Goal: Download file/media

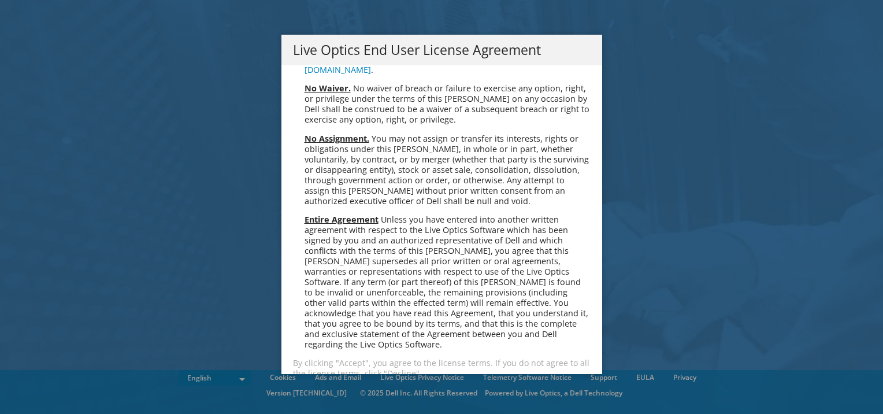
scroll to position [4368, 0]
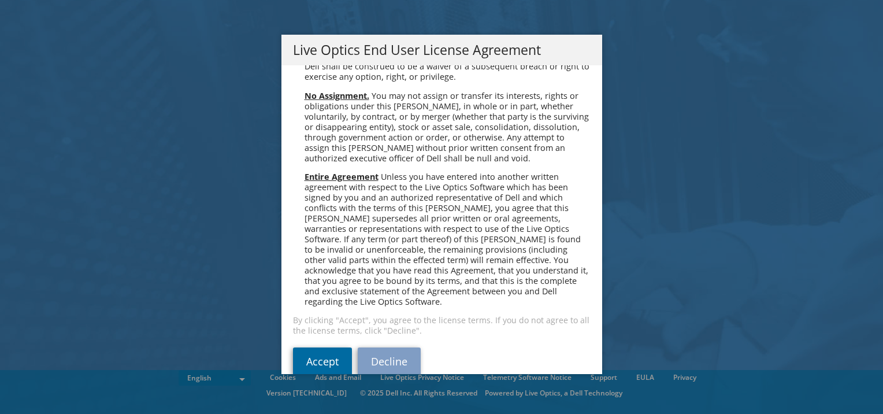
click at [306, 347] on link "Accept" at bounding box center [322, 361] width 59 height 28
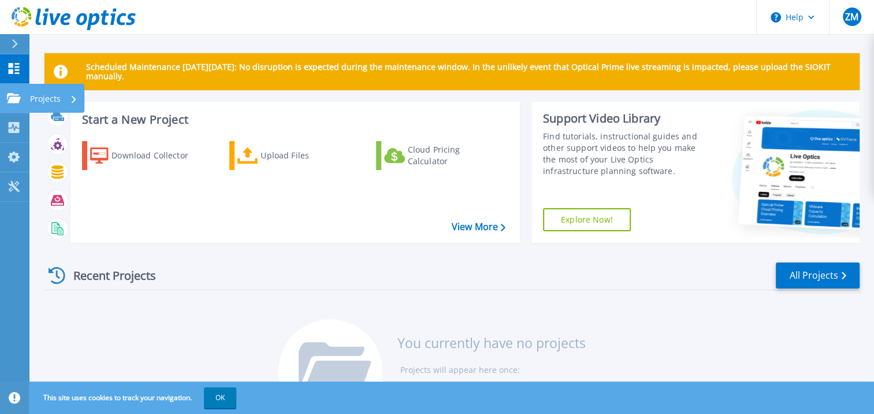
click at [53, 106] on p "Projects" at bounding box center [45, 99] width 31 height 30
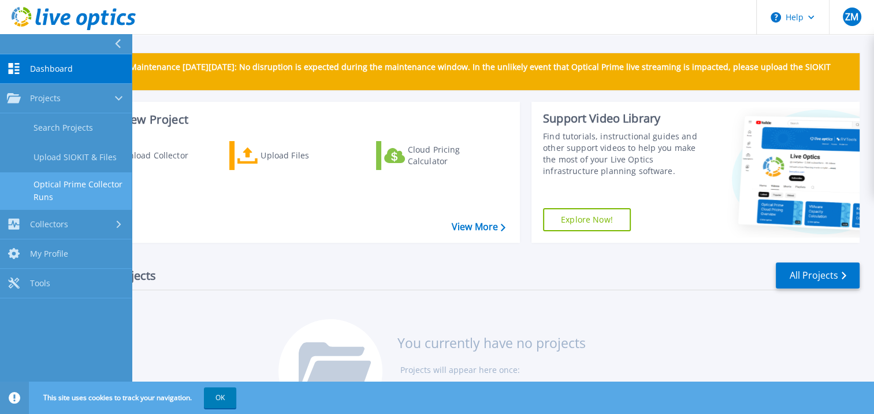
click at [57, 185] on link "Optical Prime Collector Runs" at bounding box center [66, 190] width 132 height 37
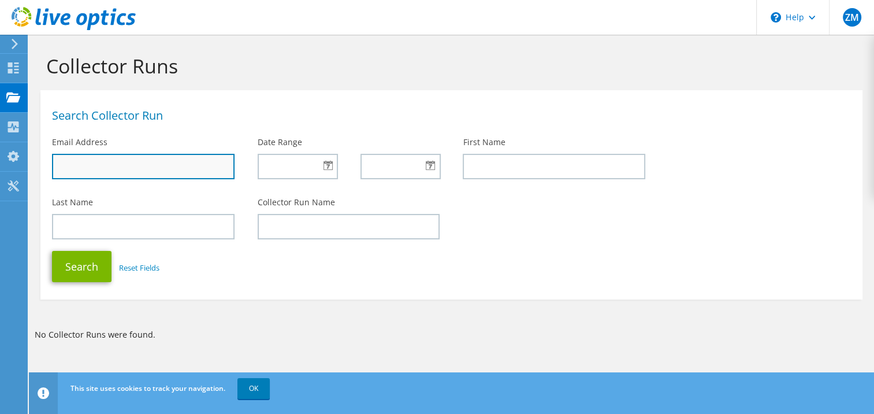
click at [180, 168] on input "text" at bounding box center [143, 166] width 183 height 25
type input "zaff@yorkshireserversolutions.co.uk"
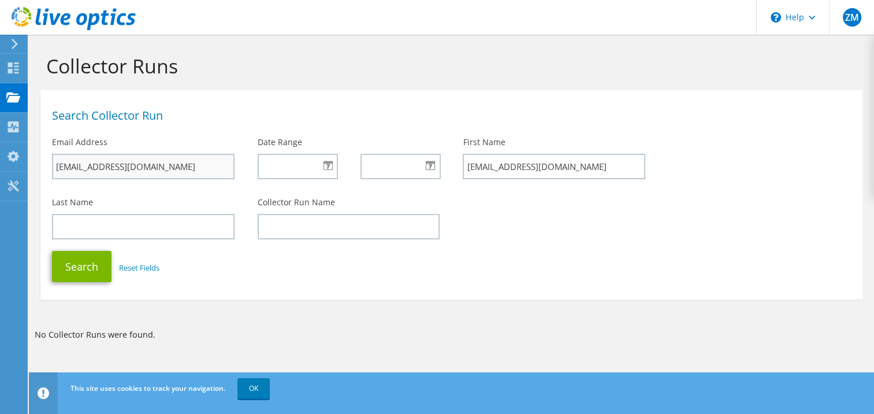
type input "zaff@yorkshireserversolutions.co.uk"
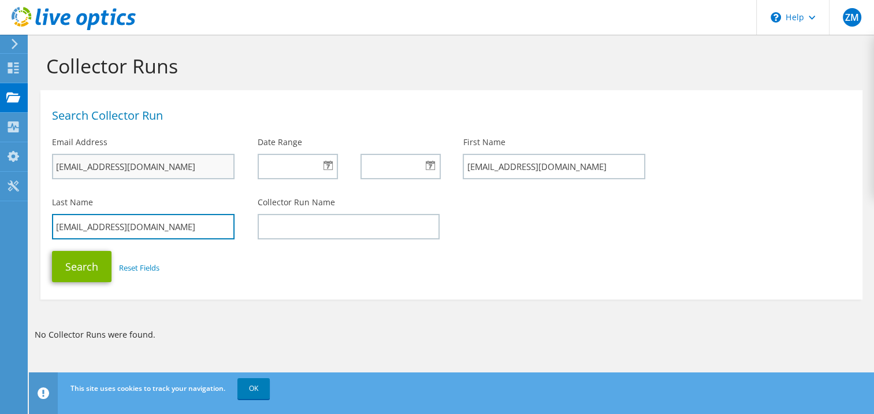
type input "zaff@yorkshireserversolutions.co.uk"
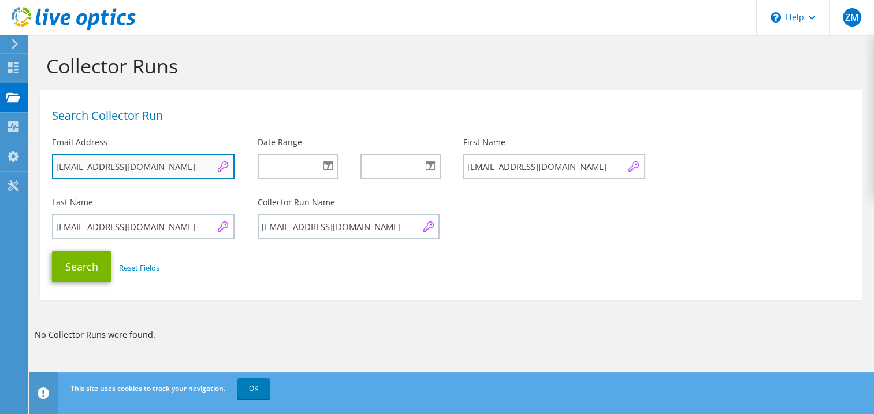
click at [198, 161] on input "zaff@yorkshireserversolutions.co.uk" at bounding box center [143, 166] width 183 height 25
click at [198, 162] on input "zaff@yorkshireserversolutions.co.uk" at bounding box center [143, 166] width 183 height 25
click at [199, 166] on input "zaff@yorkshireserversolutions.co.uk" at bounding box center [143, 166] width 183 height 25
click at [203, 170] on input "zaff@yorkshireserversolutions.co.uk" at bounding box center [143, 166] width 183 height 25
click at [198, 167] on input "zaff@yorkshireserversolutions.co.uk" at bounding box center [143, 166] width 183 height 25
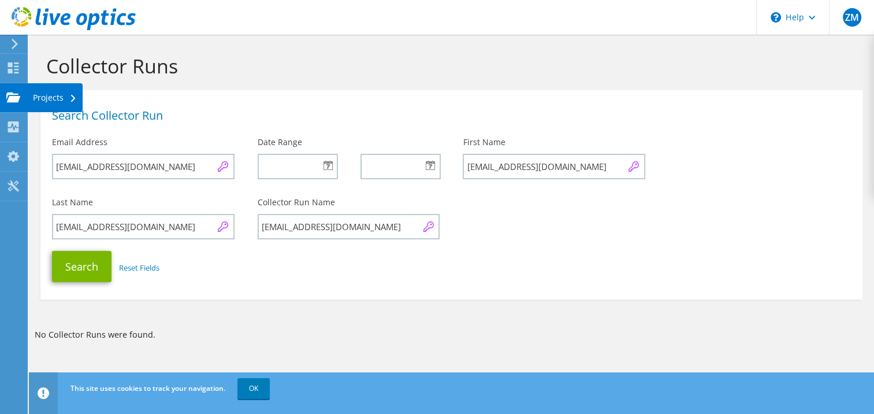
click at [41, 102] on div "Projects" at bounding box center [54, 97] width 55 height 29
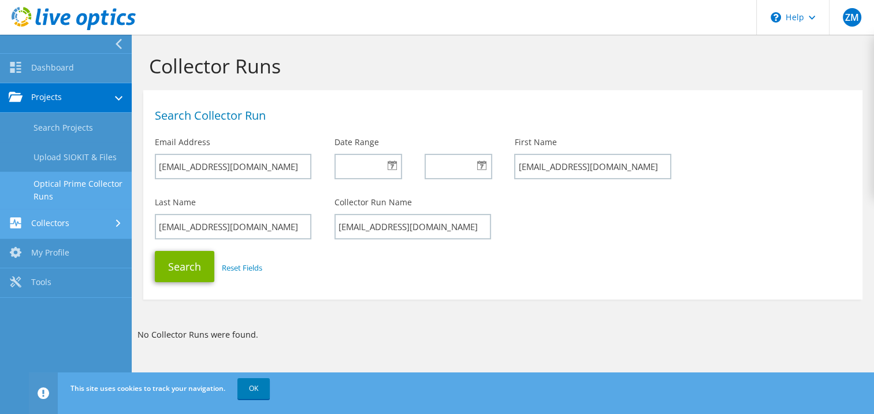
click at [43, 226] on link "Collectors" at bounding box center [66, 223] width 132 height 29
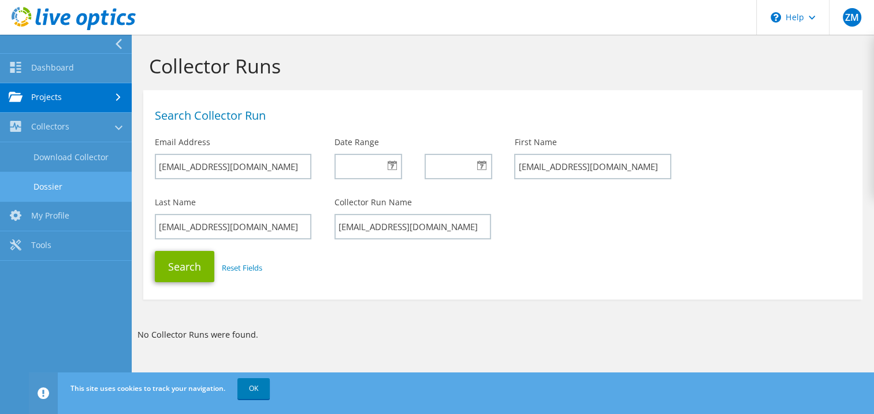
click at [39, 185] on link "Dossier" at bounding box center [66, 186] width 132 height 29
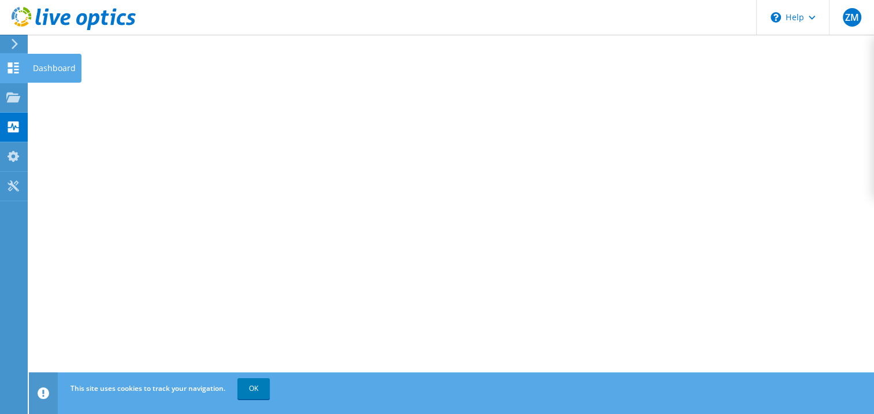
click at [14, 69] on use at bounding box center [13, 67] width 11 height 11
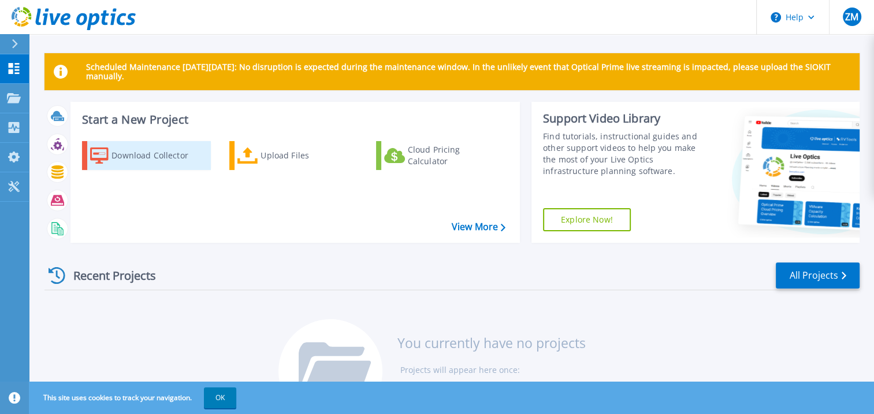
click at [170, 155] on div "Download Collector" at bounding box center [157, 155] width 92 height 23
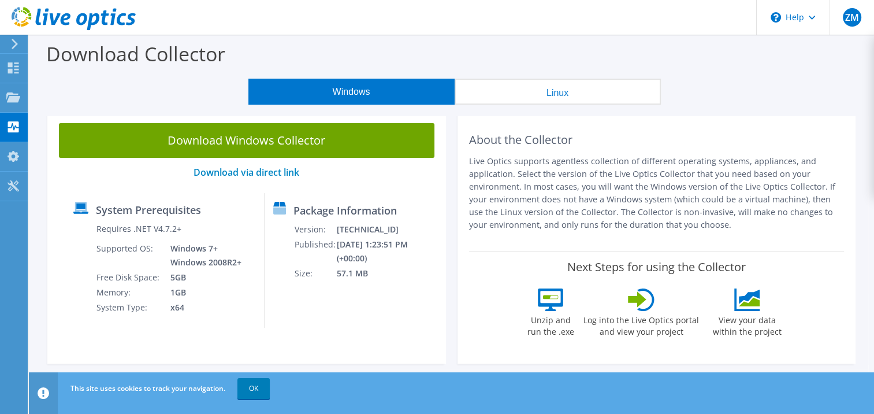
scroll to position [231, 0]
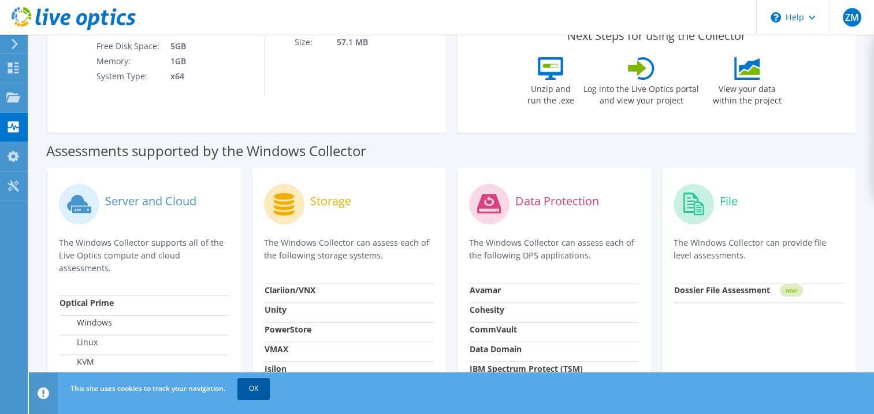
click at [252, 390] on link "OK" at bounding box center [253, 388] width 32 height 21
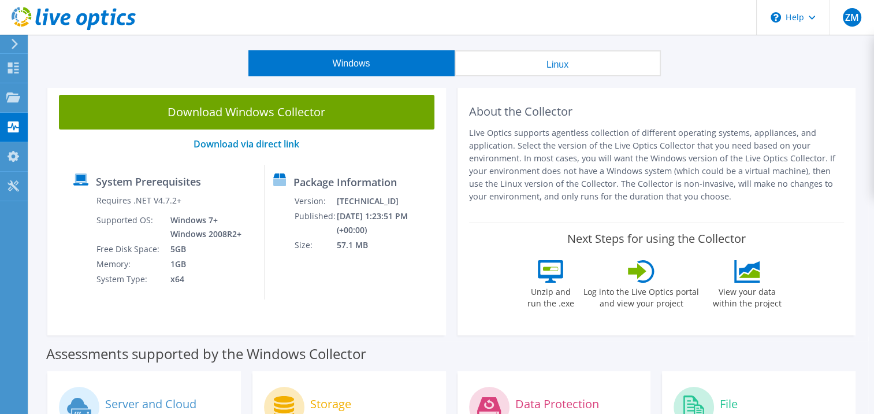
scroll to position [0, 0]
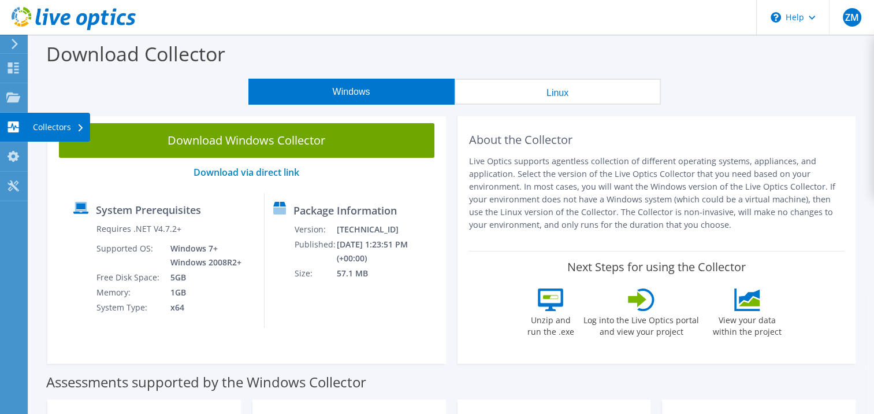
click at [64, 127] on div "Collectors" at bounding box center [58, 127] width 63 height 29
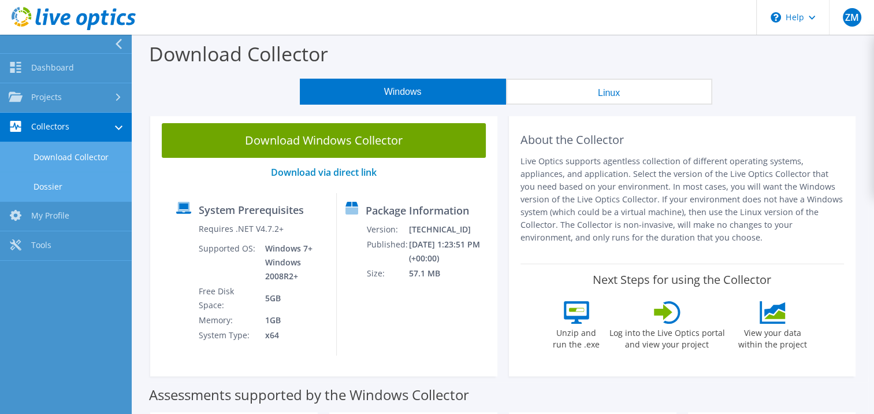
click at [38, 178] on link "Dossier" at bounding box center [66, 186] width 132 height 29
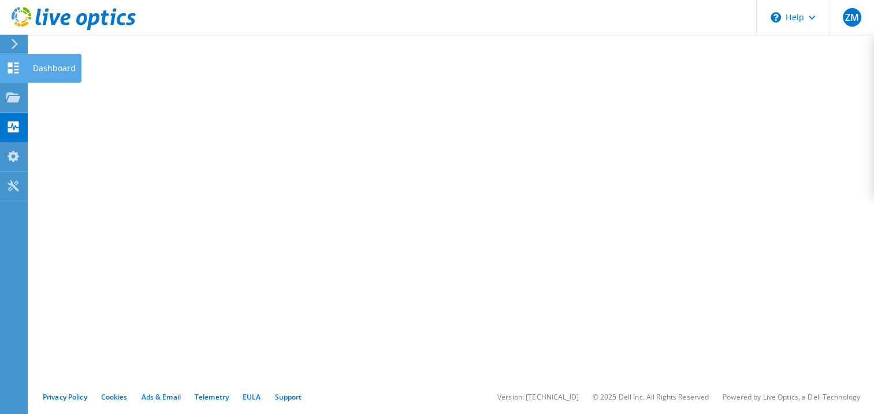
click at [6, 75] on div at bounding box center [13, 69] width 14 height 13
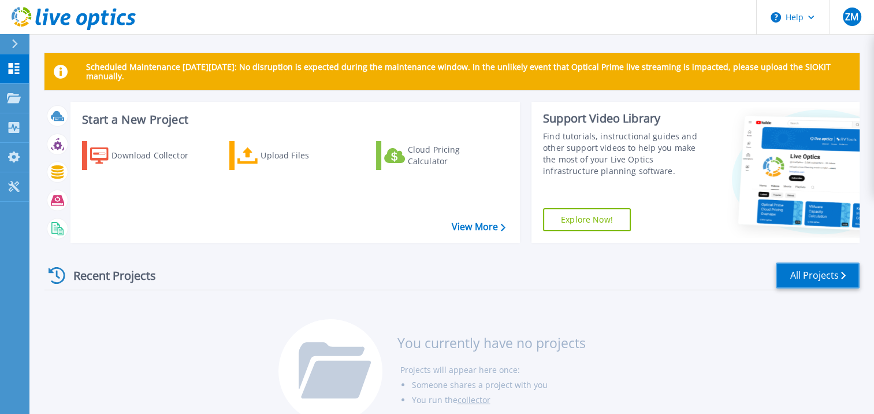
click at [790, 273] on link "All Projects" at bounding box center [818, 275] width 84 height 26
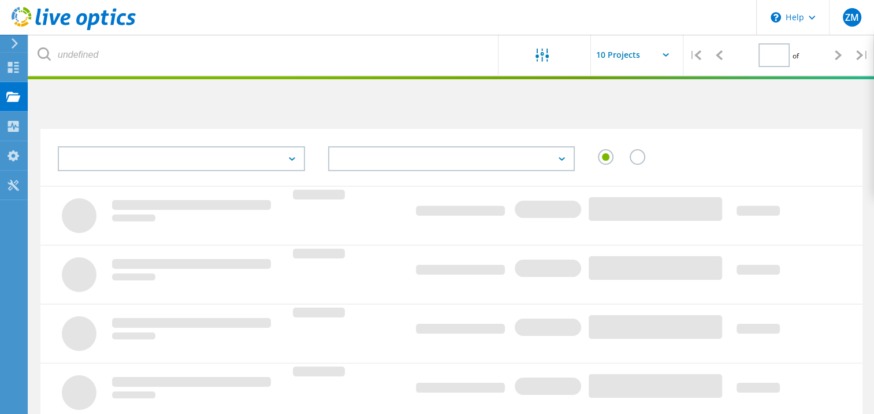
type input "1"
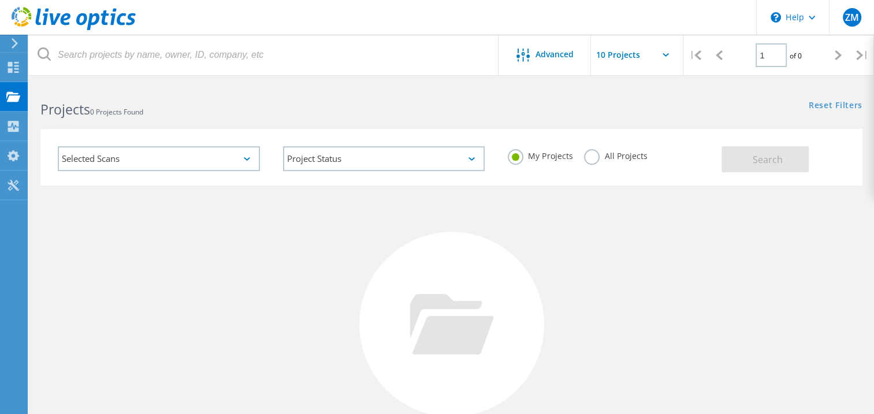
type input "[EMAIL_ADDRESS][DOMAIN_NAME]"
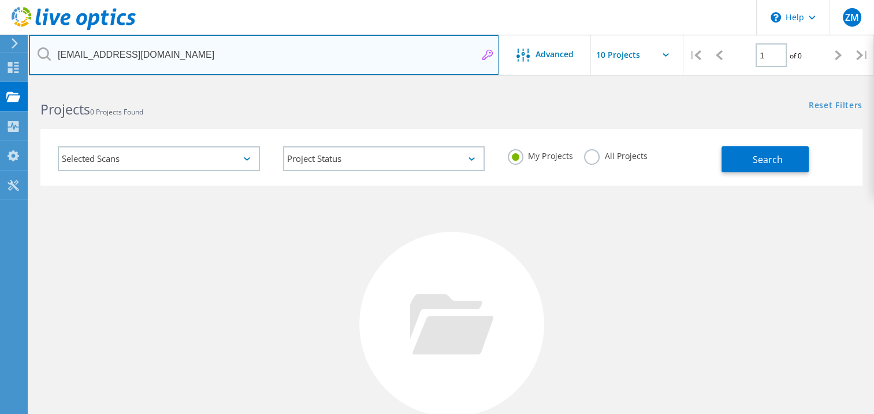
drag, startPoint x: 247, startPoint y: 62, endPoint x: 0, endPoint y: 2, distance: 253.8
click at [0, 3] on html "\n Help Explore Helpful Articles Contact Support ZM End User Zaffar Mir Zaff@Fo…" at bounding box center [437, 266] width 874 height 532
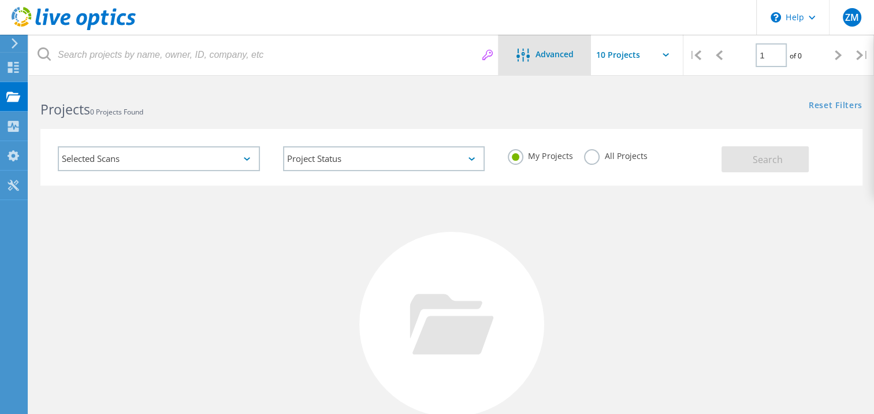
click at [527, 62] on lo-svg-helper at bounding box center [525, 59] width 19 height 10
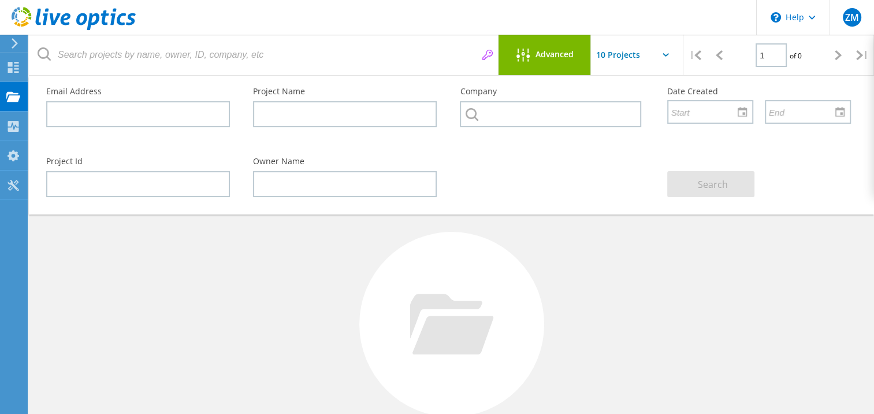
click at [524, 60] on icon at bounding box center [522, 55] width 13 height 13
